Goal: Information Seeking & Learning: Learn about a topic

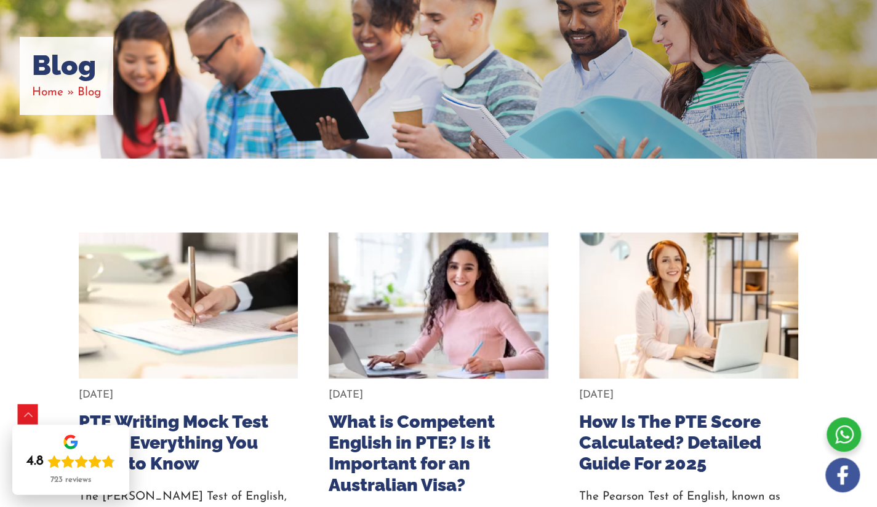
scroll to position [101, 0]
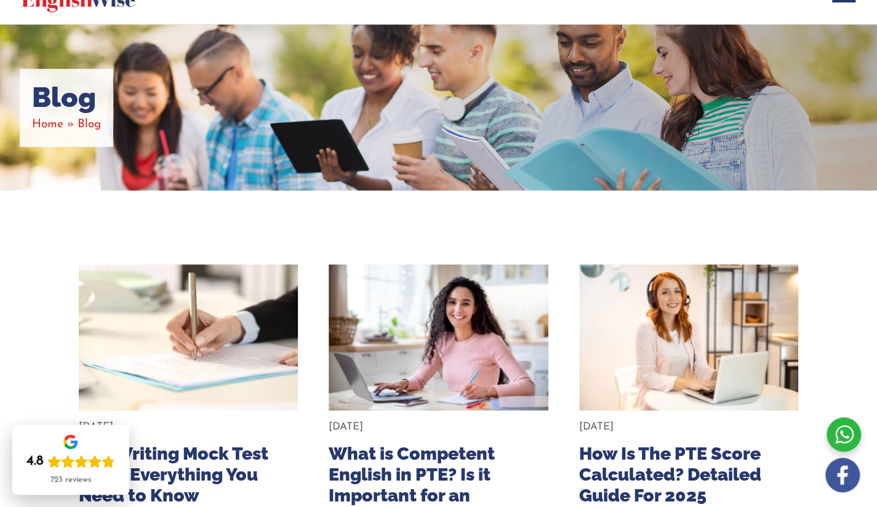
click at [219, 312] on img at bounding box center [188, 337] width 241 height 161
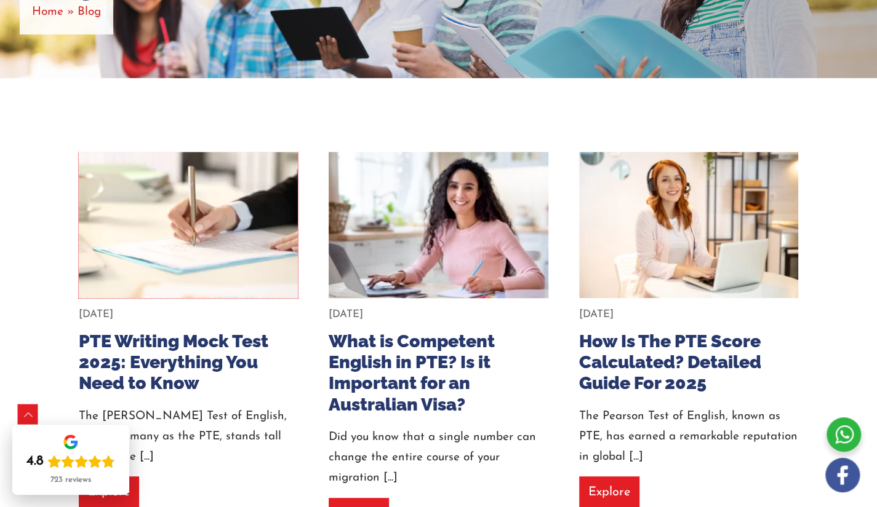
scroll to position [214, 0]
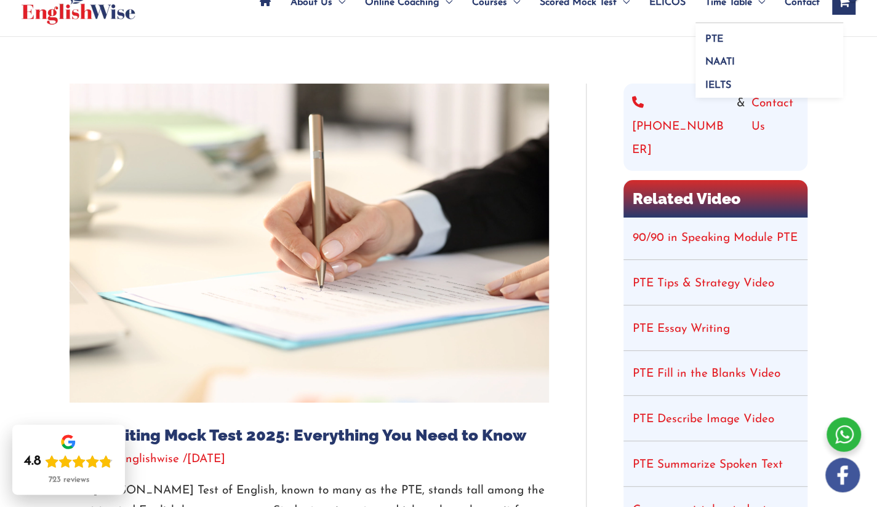
scroll to position [80, 0]
